Goal: Task Accomplishment & Management: Complete application form

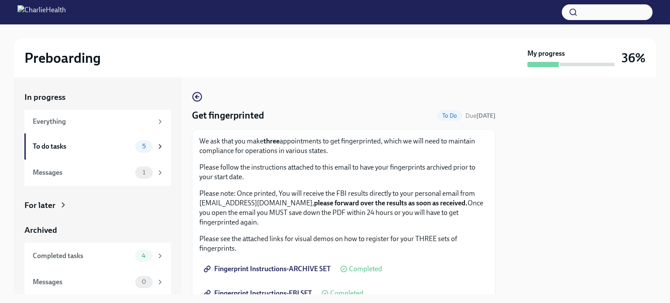
scroll to position [98, 0]
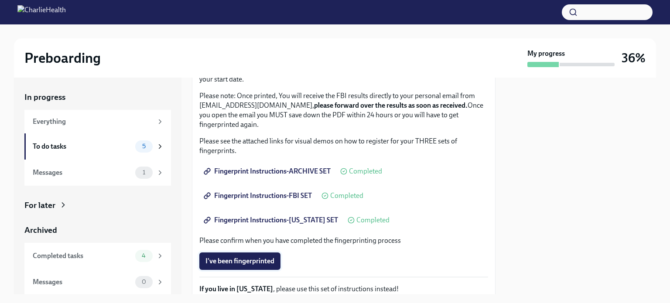
click at [276, 259] on button "I've been fingerprinted" at bounding box center [239, 261] width 81 height 17
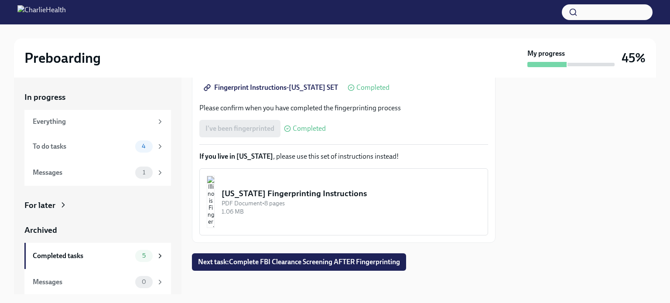
scroll to position [234, 0]
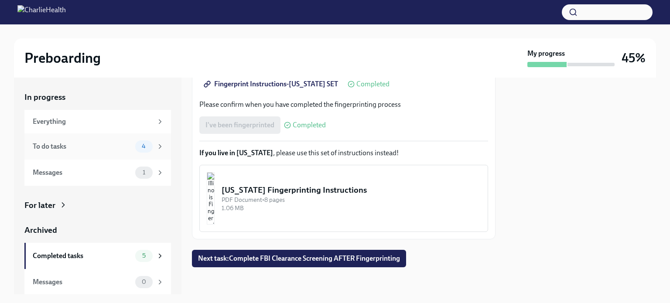
click at [82, 153] on div "To do tasks 4" at bounding box center [97, 147] width 147 height 26
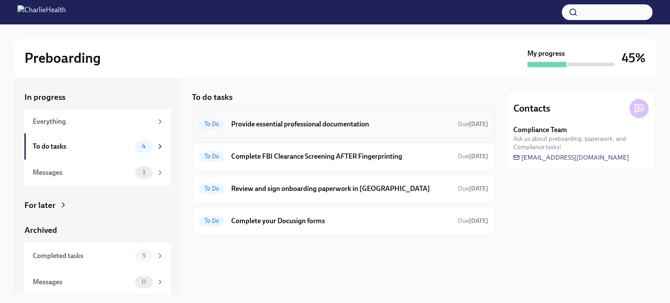
click at [335, 130] on div "To Do Provide essential professional documentation Due [DATE]" at bounding box center [343, 124] width 289 height 14
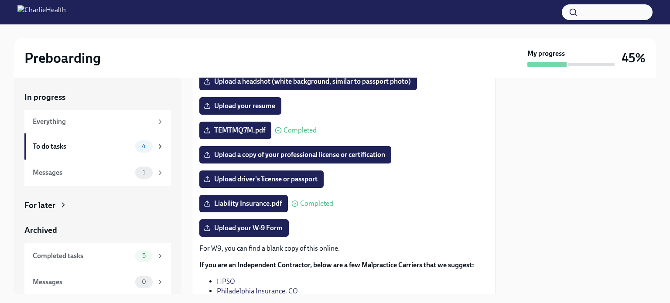
scroll to position [121, 0]
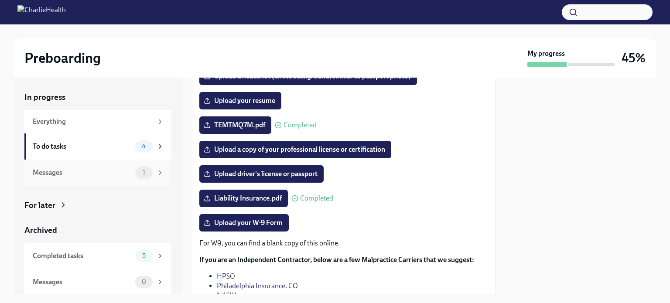
click at [106, 172] on div "Messages" at bounding box center [82, 173] width 99 height 10
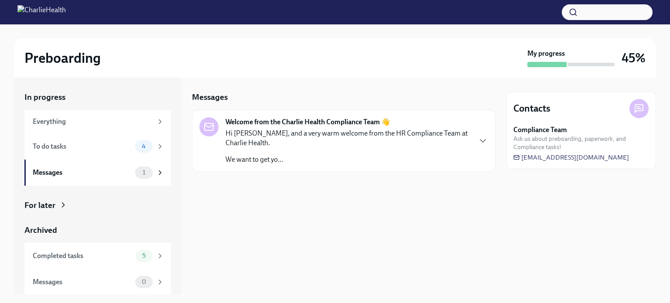
click at [312, 133] on p "Hi [PERSON_NAME], and a very warm welcome from the HR Compliance Team at Charli…" at bounding box center [348, 138] width 245 height 19
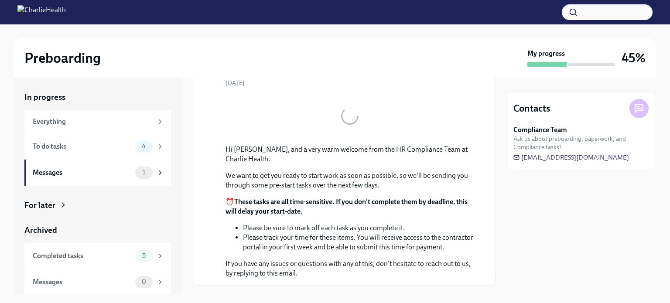
scroll to position [89, 0]
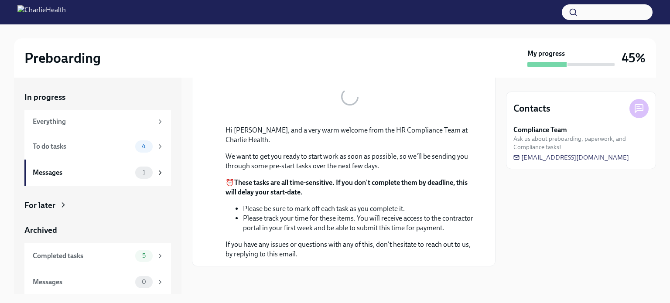
click at [312, 224] on li "Please track your time for these items. You will receive access to the contract…" at bounding box center [358, 223] width 231 height 19
click at [534, 160] on span "[EMAIL_ADDRESS][DOMAIN_NAME]" at bounding box center [572, 157] width 116 height 9
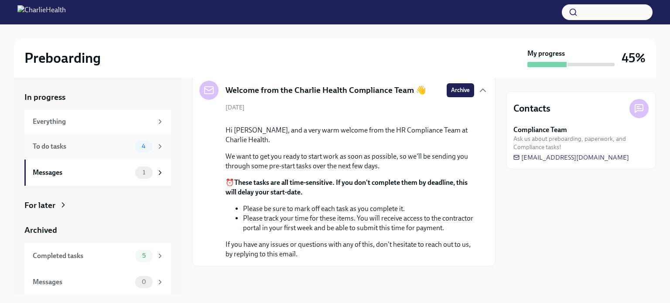
click at [87, 153] on div "To do tasks 4" at bounding box center [97, 147] width 147 height 26
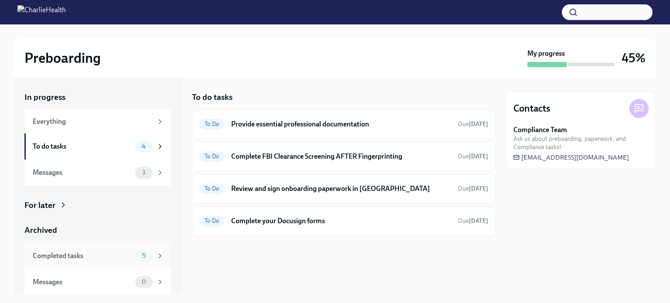
click at [124, 258] on div "Completed tasks" at bounding box center [82, 256] width 99 height 10
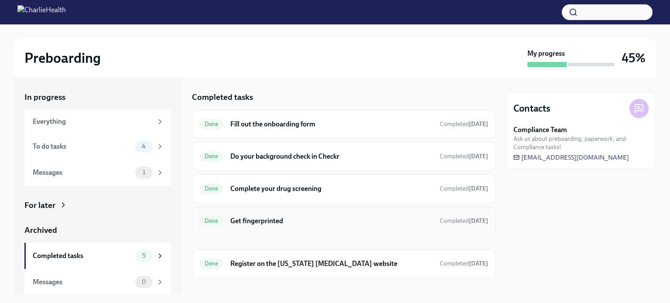
click at [293, 225] on h6 "Get fingerprinted" at bounding box center [331, 221] width 202 height 10
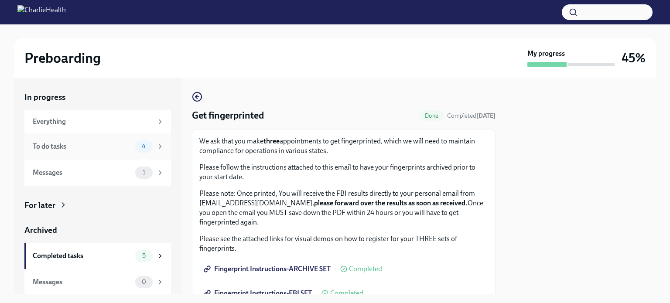
click at [117, 143] on div "To do tasks" at bounding box center [82, 147] width 99 height 10
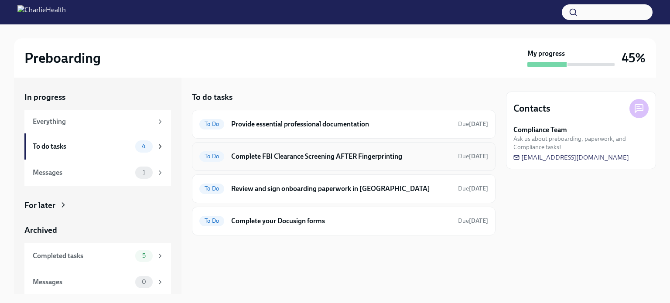
click at [368, 161] on h6 "Complete FBI Clearance Screening AFTER Fingerprinting" at bounding box center [341, 157] width 220 height 10
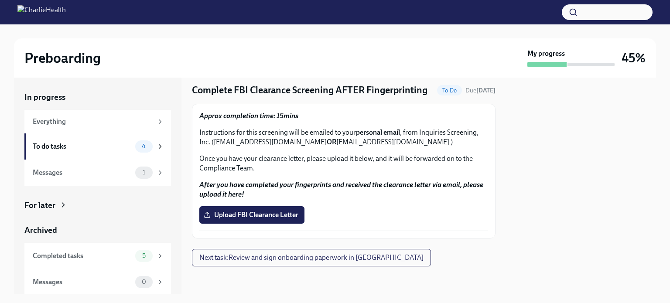
scroll to position [38, 0]
click at [109, 157] on div "To do tasks 4" at bounding box center [97, 147] width 147 height 26
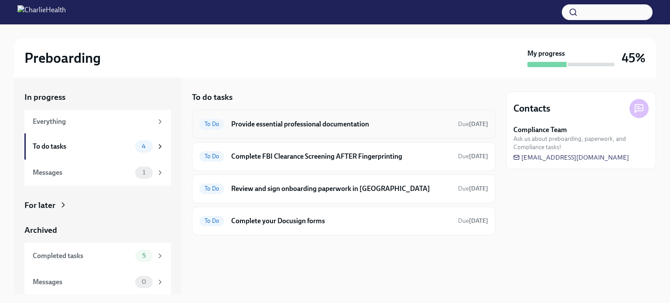
click at [305, 122] on h6 "Provide essential professional documentation" at bounding box center [341, 125] width 220 height 10
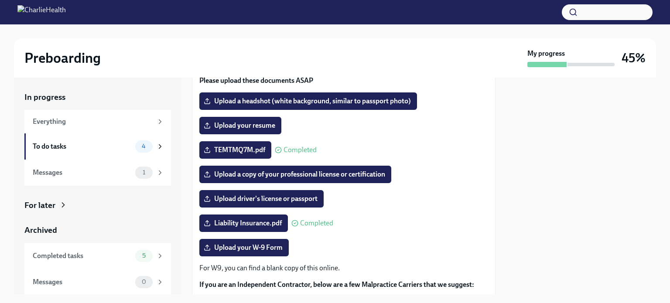
scroll to position [98, 0]
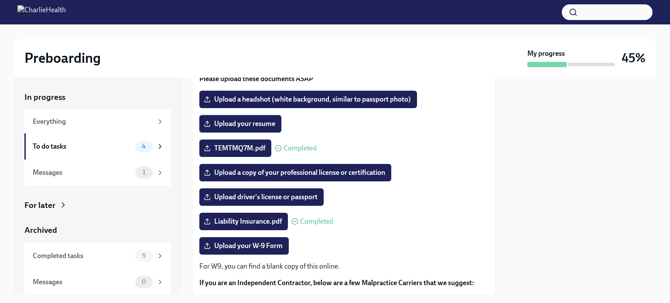
click at [216, 130] on label "Upload your resume" at bounding box center [240, 123] width 82 height 17
click at [0, 0] on input "Upload your resume" at bounding box center [0, 0] width 0 height 0
click at [258, 121] on span "Upload your resume" at bounding box center [241, 124] width 70 height 9
click at [0, 0] on input "Upload your resume" at bounding box center [0, 0] width 0 height 0
click at [367, 176] on span "Upload a copy of your professional license or certification" at bounding box center [296, 172] width 180 height 9
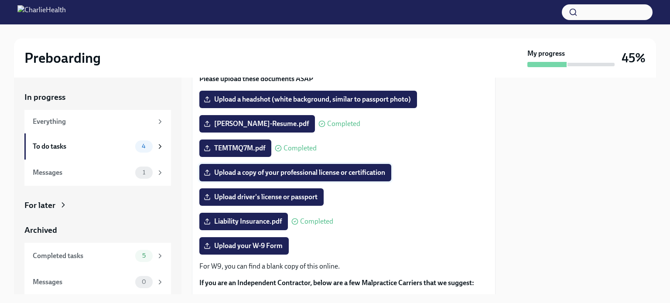
click at [0, 0] on input "Upload a copy of your professional license or certification" at bounding box center [0, 0] width 0 height 0
click at [266, 180] on label "Upload a copy of your professional license or certification" at bounding box center [295, 172] width 192 height 17
click at [0, 0] on input "Upload a copy of your professional license or certification" at bounding box center [0, 0] width 0 height 0
click at [204, 170] on icon at bounding box center [207, 172] width 7 height 7
click at [0, 0] on input "__ [US_STATE] Social Work Certification and Licensure..." at bounding box center [0, 0] width 0 height 0
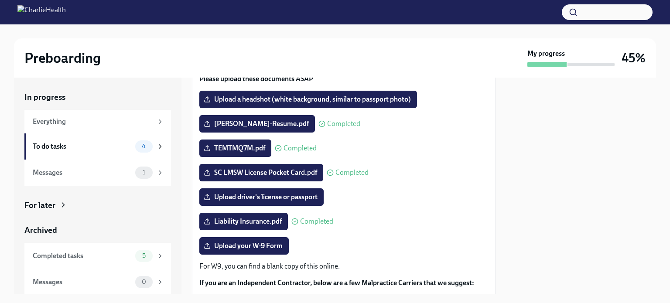
scroll to position [0, 0]
click at [135, 259] on div "5" at bounding box center [143, 256] width 17 height 12
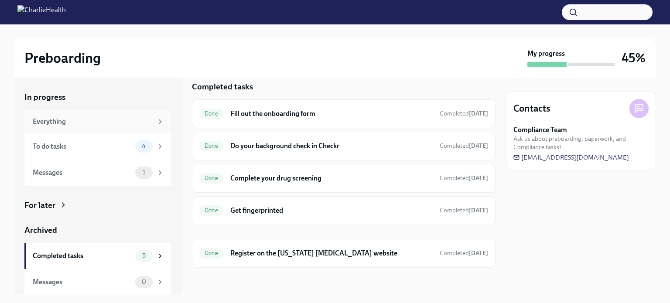
click at [148, 124] on div "Everything" at bounding box center [98, 122] width 131 height 10
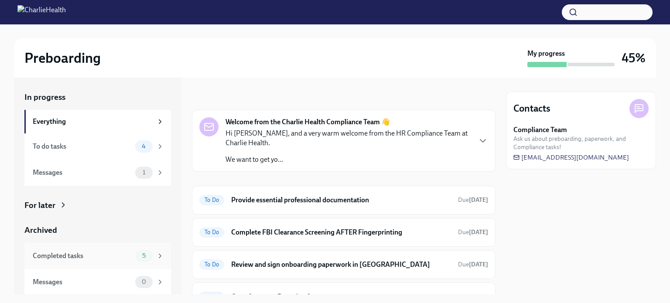
click at [156, 257] on icon at bounding box center [160, 256] width 8 height 8
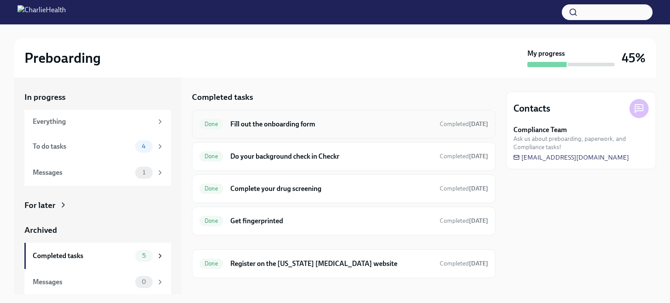
click at [276, 126] on h6 "Fill out the onboarding form" at bounding box center [331, 125] width 202 height 10
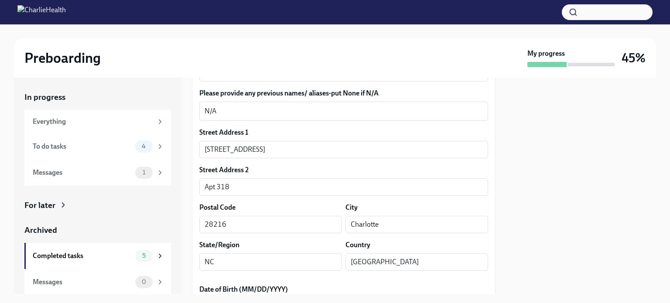
scroll to position [211, 0]
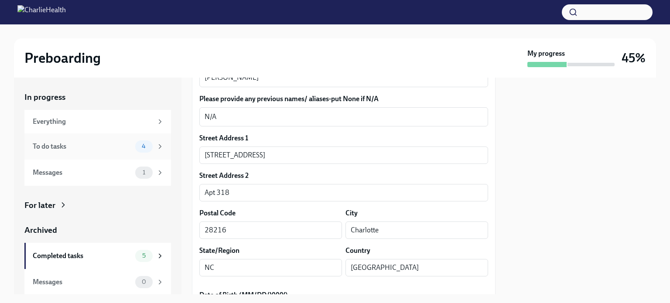
click at [132, 155] on div "To do tasks 4" at bounding box center [97, 147] width 147 height 26
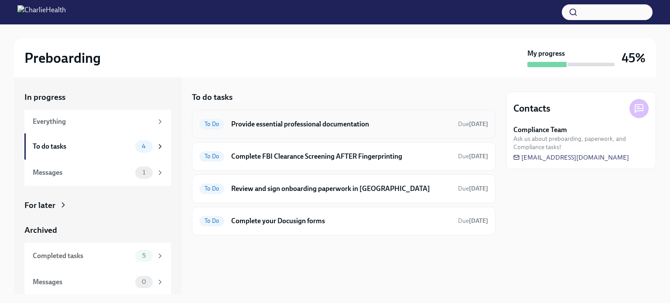
click at [348, 117] on div "To Do Provide essential professional documentation Due [DATE]" at bounding box center [343, 124] width 289 height 14
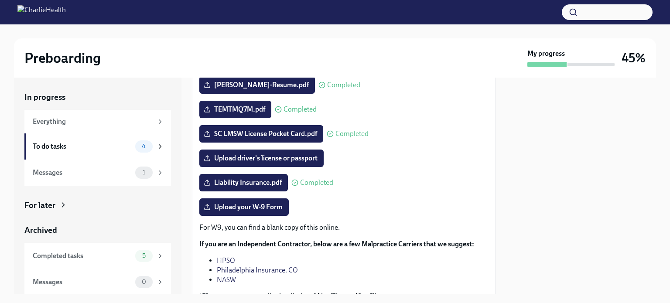
scroll to position [138, 0]
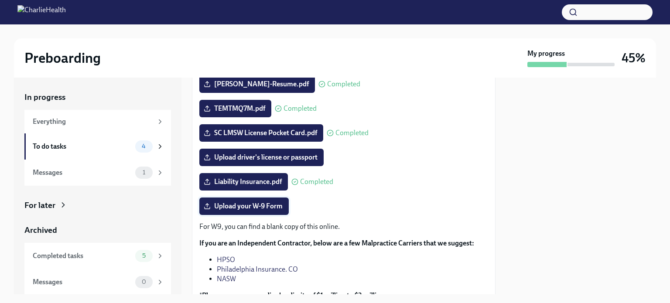
click at [259, 206] on span "Upload your W-9 Form" at bounding box center [244, 206] width 77 height 9
click at [0, 0] on input "Upload your W-9 Form" at bounding box center [0, 0] width 0 height 0
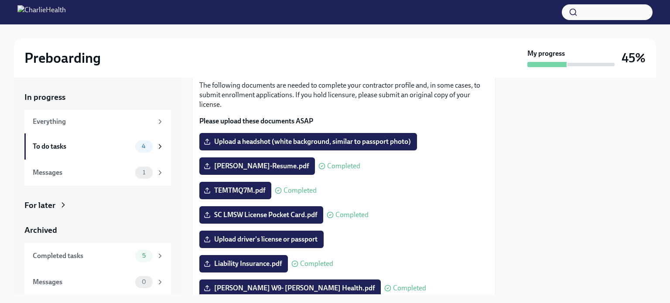
scroll to position [0, 0]
